Goal: Transaction & Acquisition: Purchase product/service

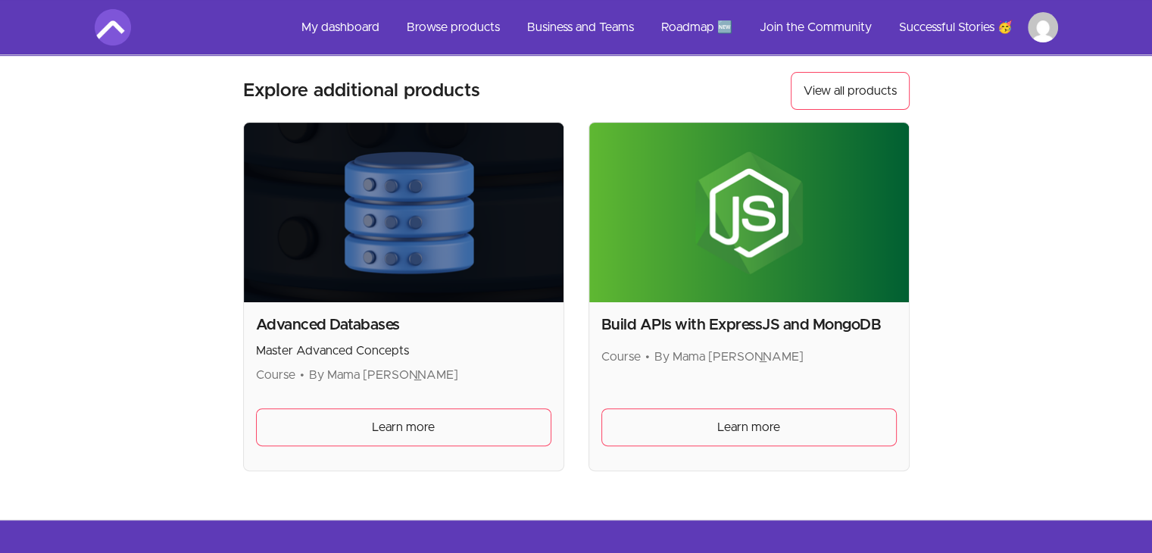
scroll to position [353, 0]
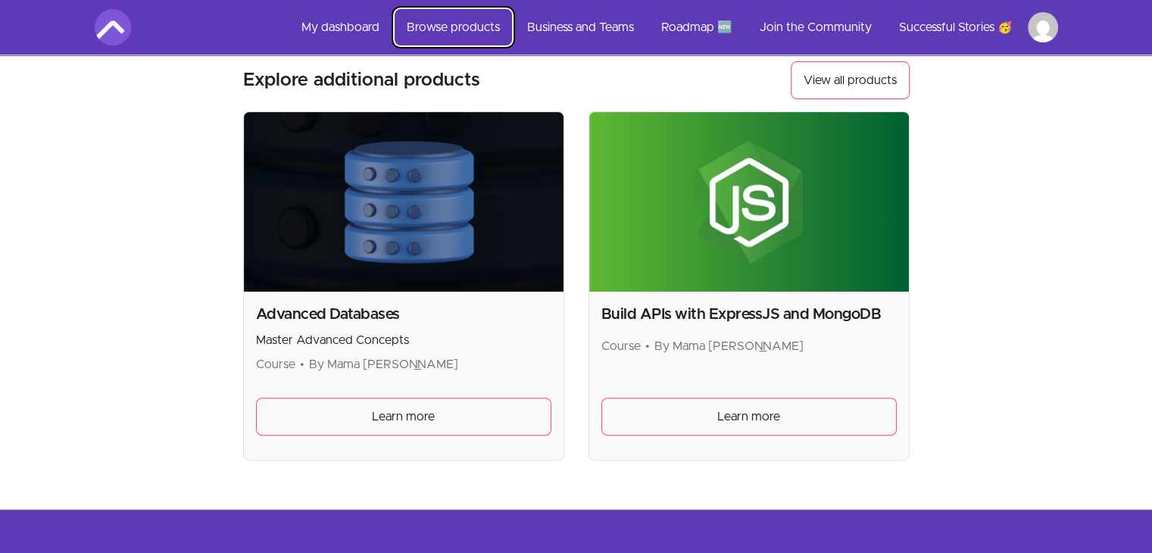
click at [472, 28] on link "Browse products" at bounding box center [452, 27] width 117 height 36
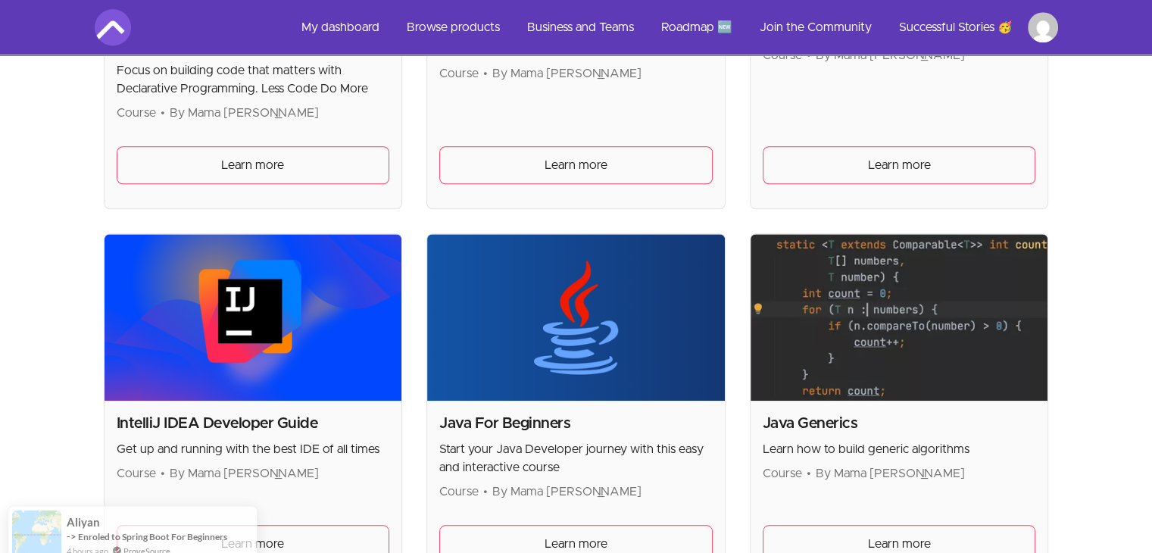
scroll to position [1431, 0]
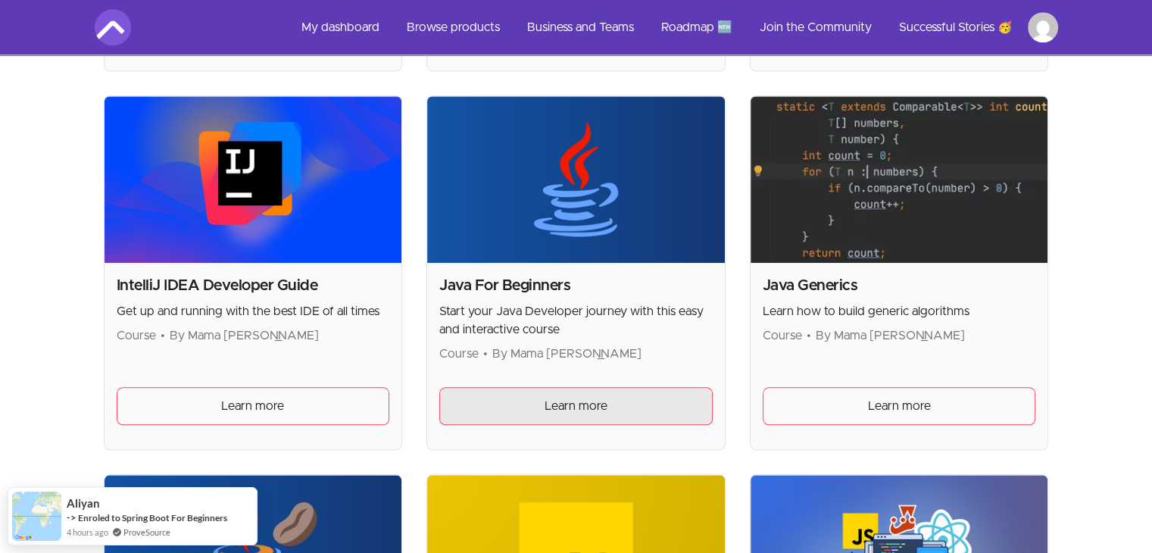
click at [528, 407] on link "Learn more" at bounding box center [575, 406] width 273 height 38
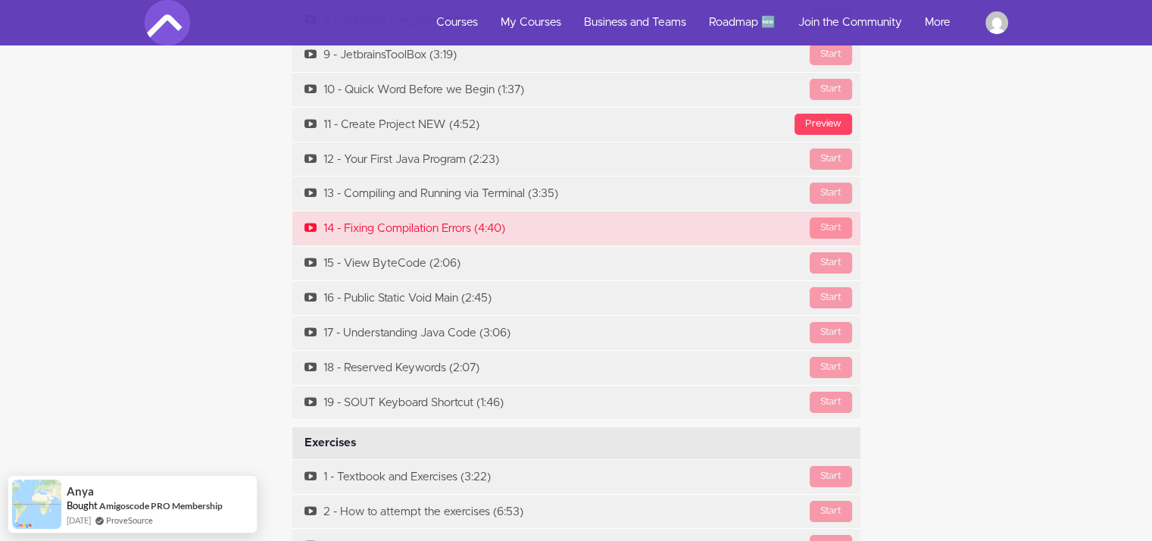
scroll to position [5815, 0]
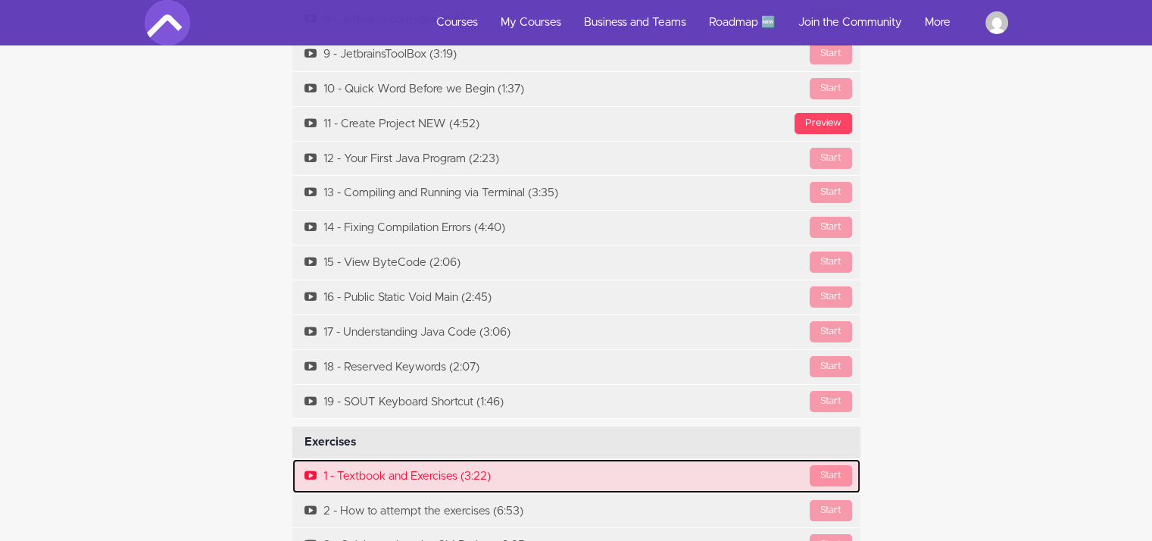
click at [468, 459] on link "Start 1 - Textbook and Exercises (3:22)" at bounding box center [576, 476] width 568 height 34
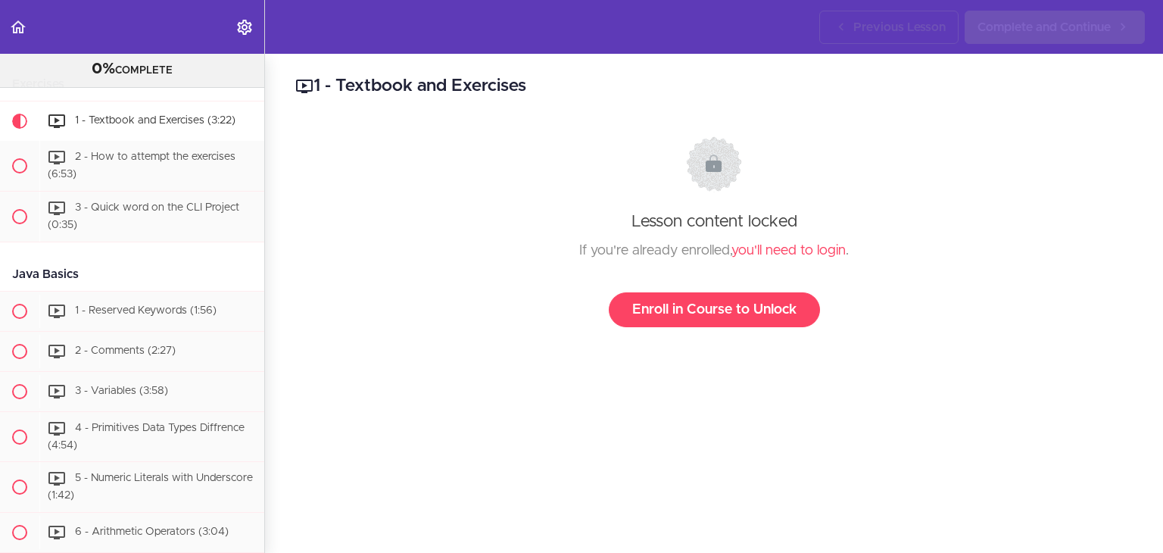
scroll to position [1078, 0]
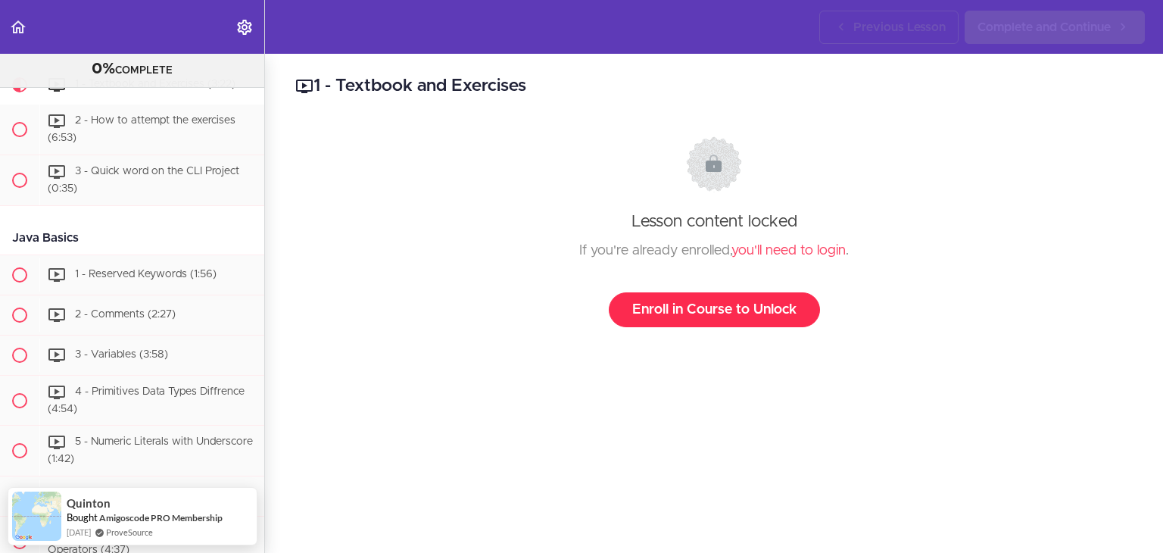
click at [661, 316] on link "Enroll in Course to Unlock" at bounding box center [714, 309] width 211 height 35
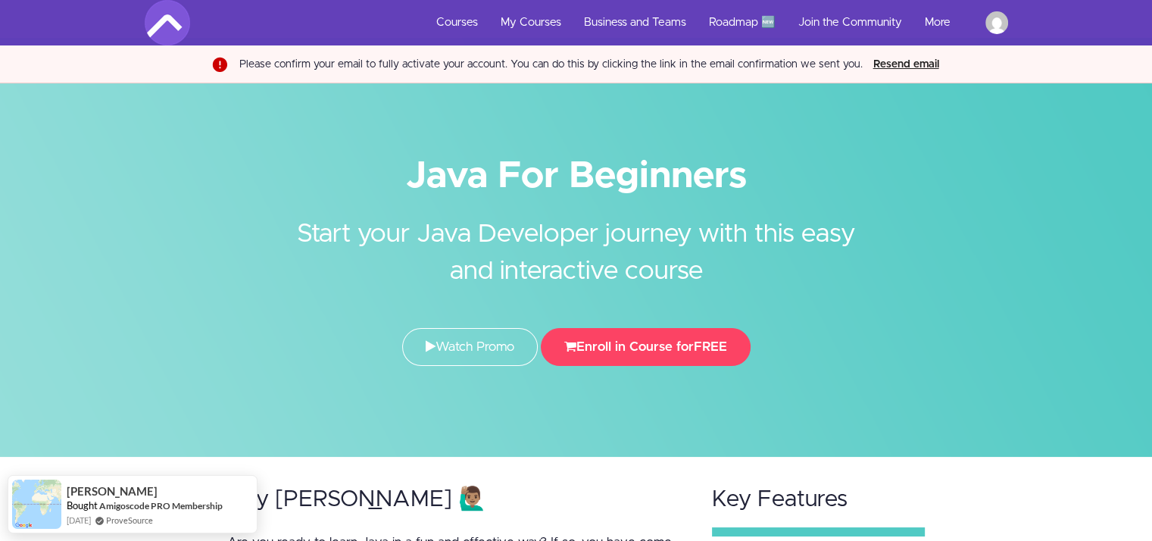
click at [895, 65] on button "Resend email" at bounding box center [905, 64] width 75 height 17
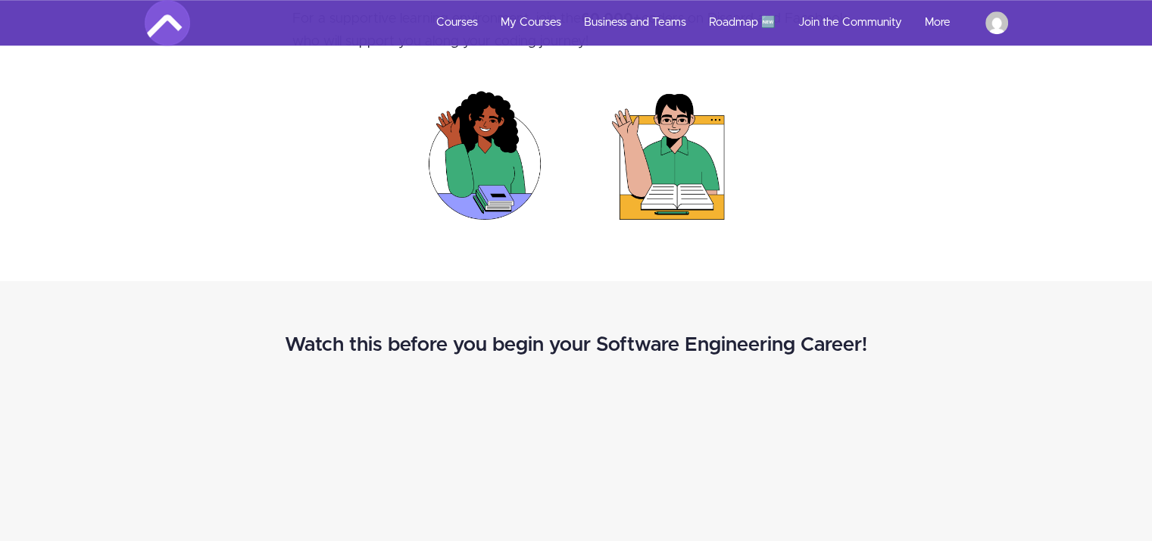
scroll to position [1270, 0]
